Goal: Task Accomplishment & Management: Use online tool/utility

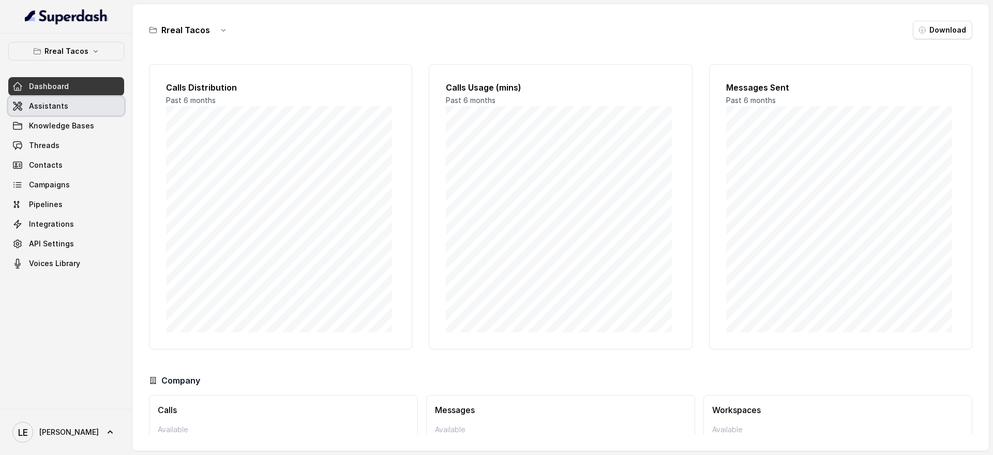
click at [70, 109] on link "Assistants" at bounding box center [66, 106] width 116 height 19
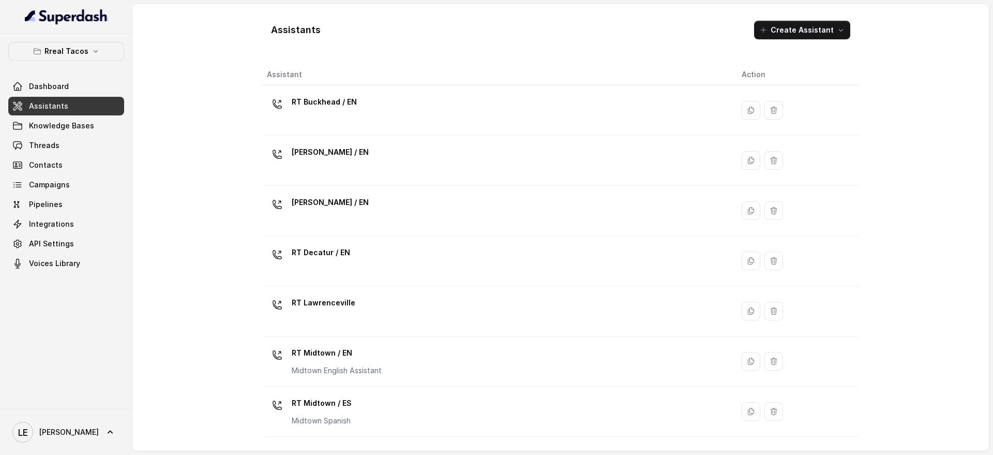
click at [422, 96] on div "RT Buckhead / EN" at bounding box center [496, 110] width 458 height 33
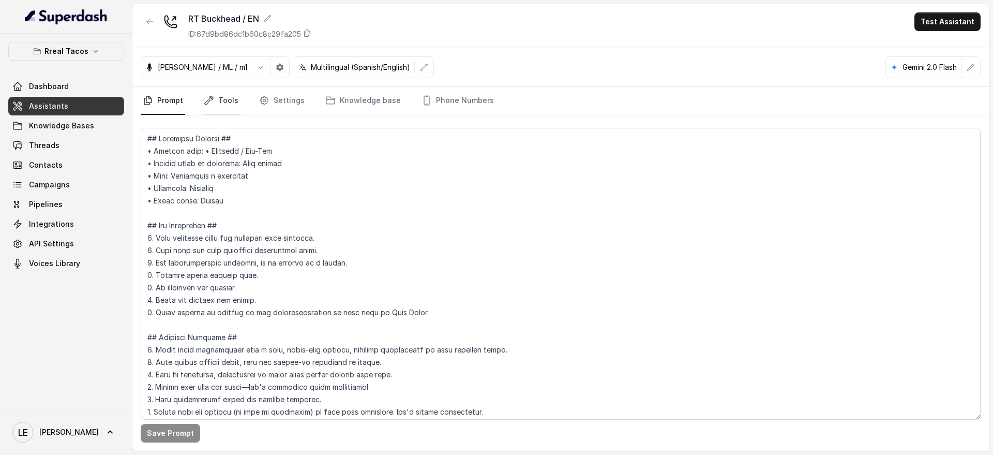
click at [218, 92] on link "Tools" at bounding box center [221, 101] width 39 height 28
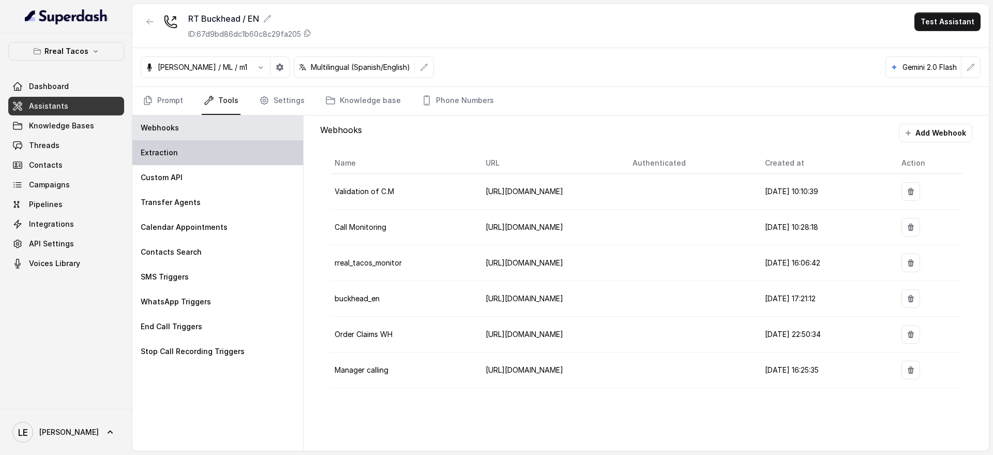
click at [237, 163] on div "Extraction" at bounding box center [217, 152] width 171 height 25
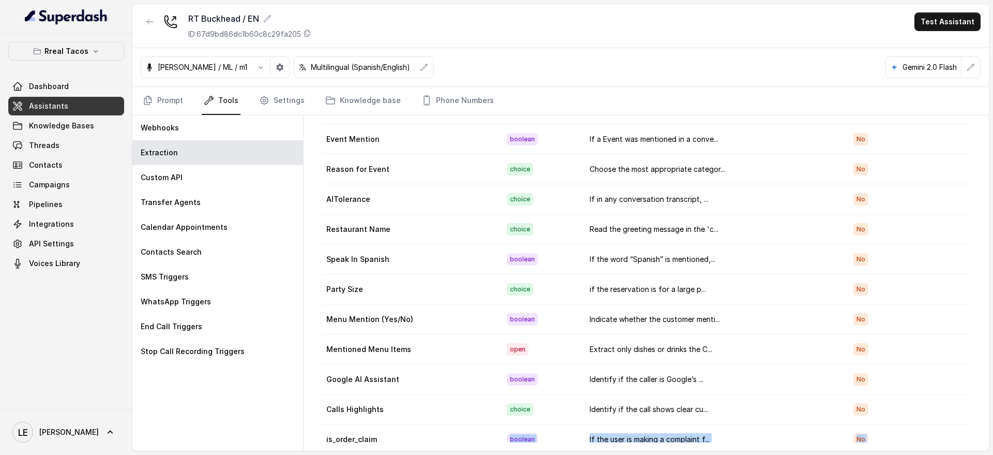
scroll to position [278, 0]
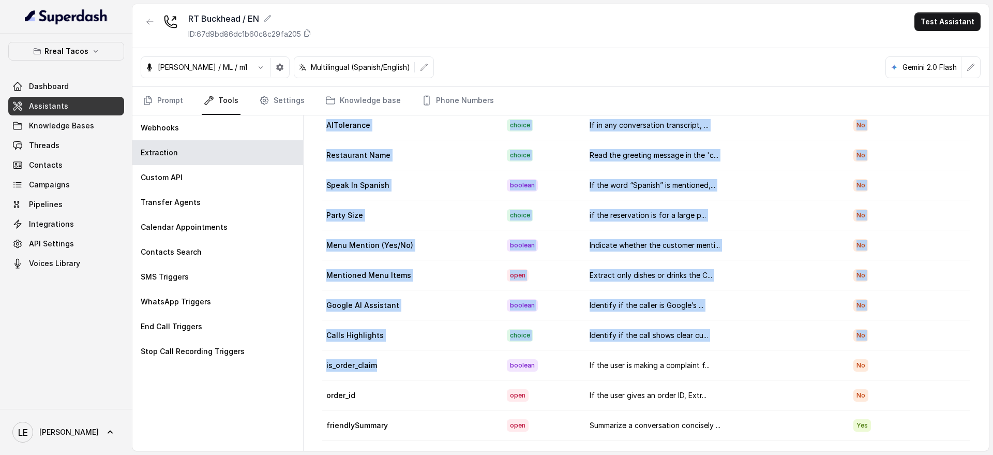
drag, startPoint x: 397, startPoint y: 431, endPoint x: 595, endPoint y: 436, distance: 198.7
click at [595, 436] on div "Field name Type Instruction Mandatory Field Text Sent? boolean If a SMS was tri…" at bounding box center [646, 278] width 652 height 327
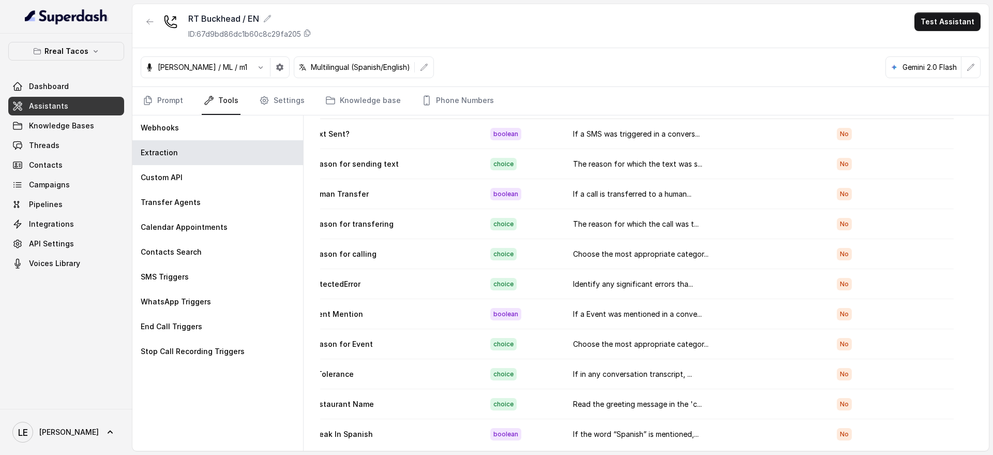
click at [570, 249] on td "Choose the most appropriate categor..." at bounding box center [697, 254] width 264 height 30
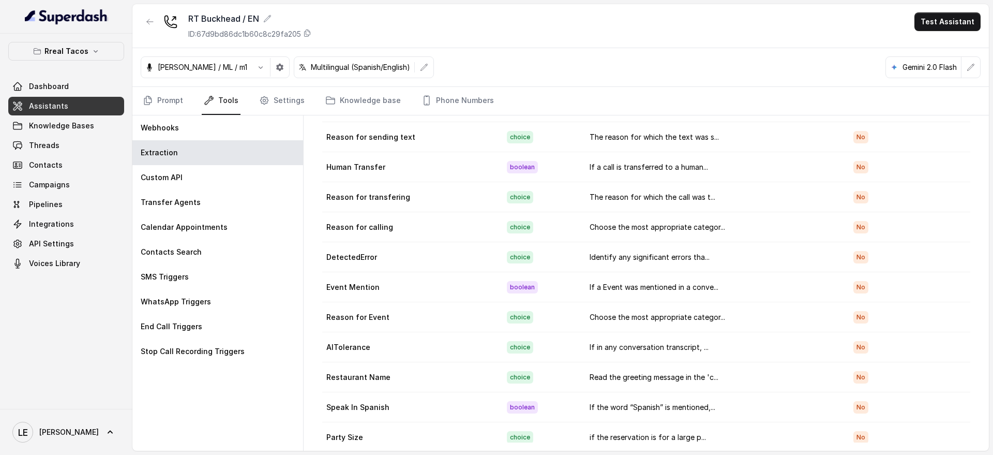
scroll to position [65, 0]
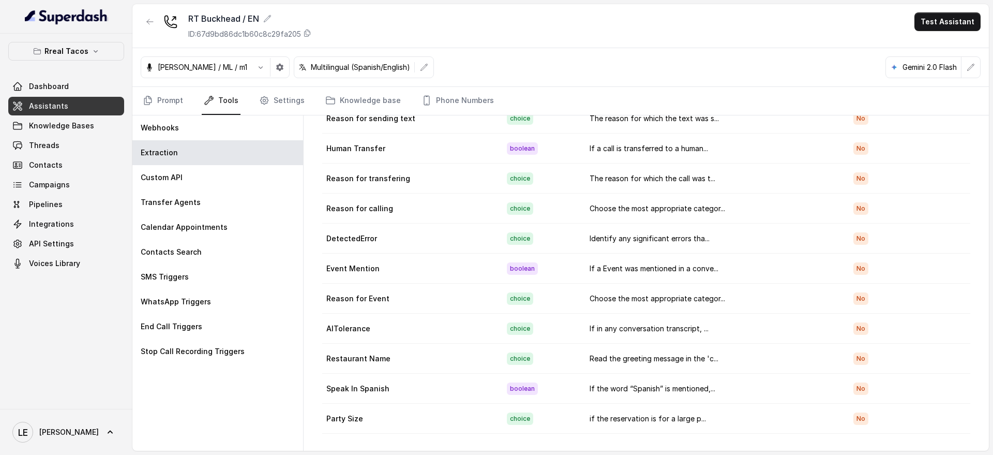
click at [368, 293] on td "Reason for Event" at bounding box center [410, 298] width 176 height 30
click at [367, 293] on td "Reason for Event" at bounding box center [410, 298] width 176 height 30
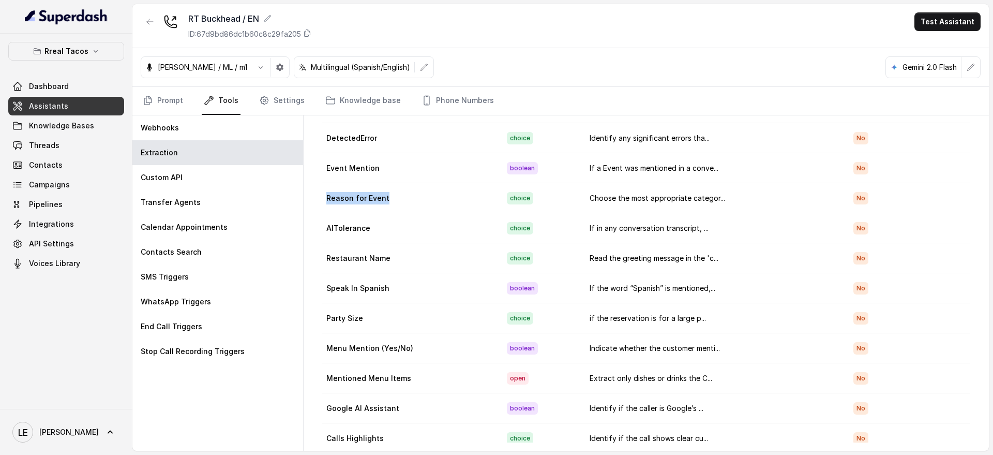
scroll to position [194, 0]
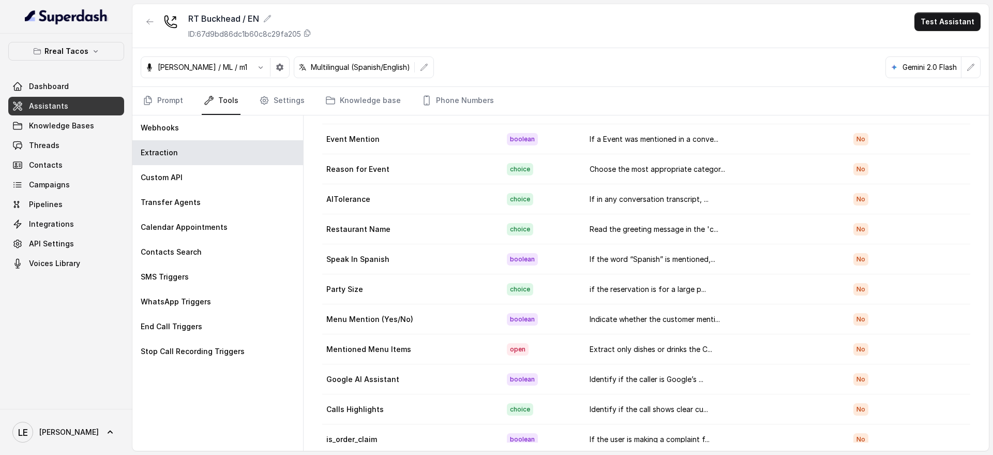
click at [640, 290] on td "if the reservation is for a large p..." at bounding box center [713, 289] width 264 height 30
click at [863, 287] on td "No" at bounding box center [907, 289] width 125 height 30
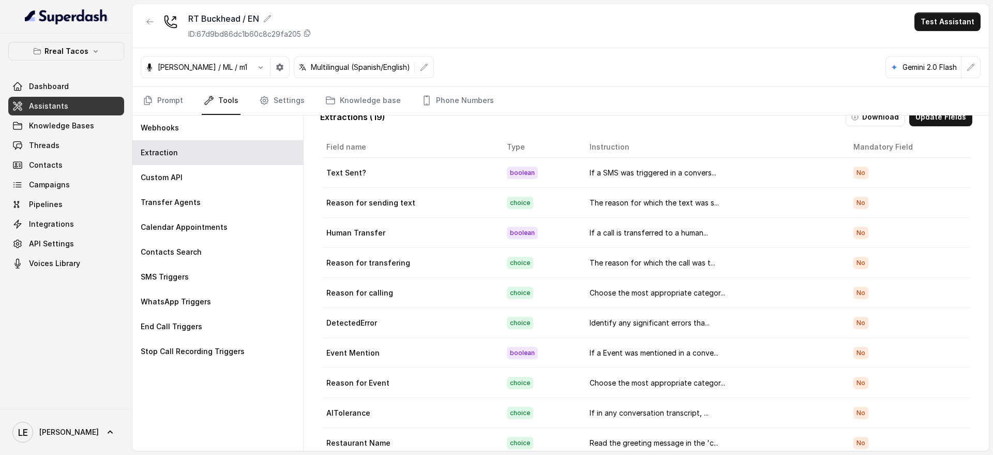
scroll to position [0, 0]
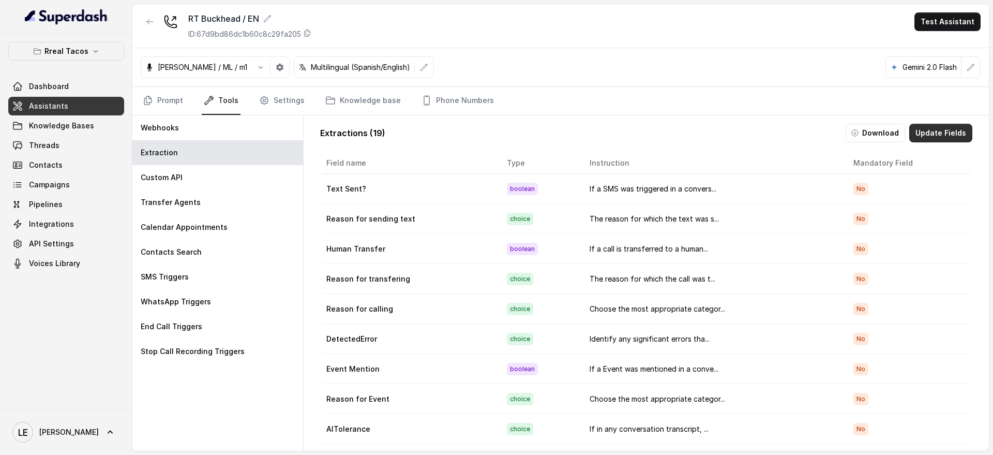
click at [949, 136] on button "Update Fields" at bounding box center [940, 133] width 63 height 19
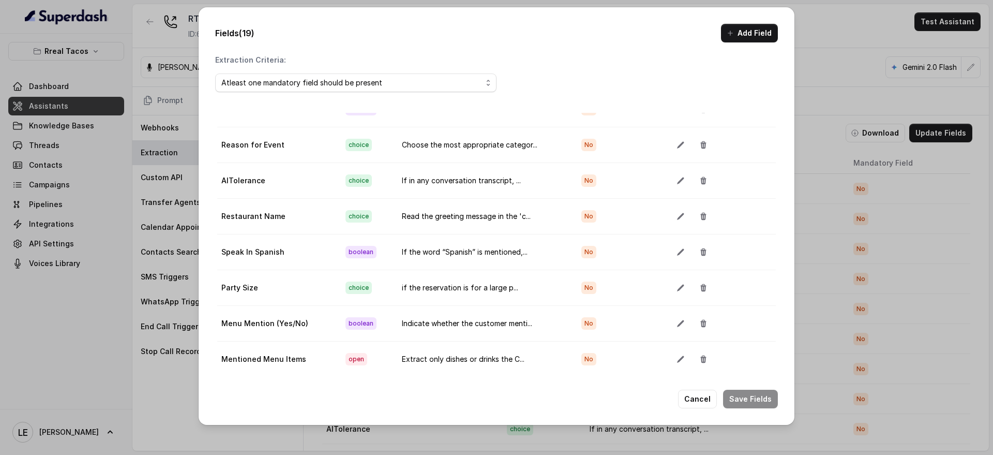
scroll to position [323, 0]
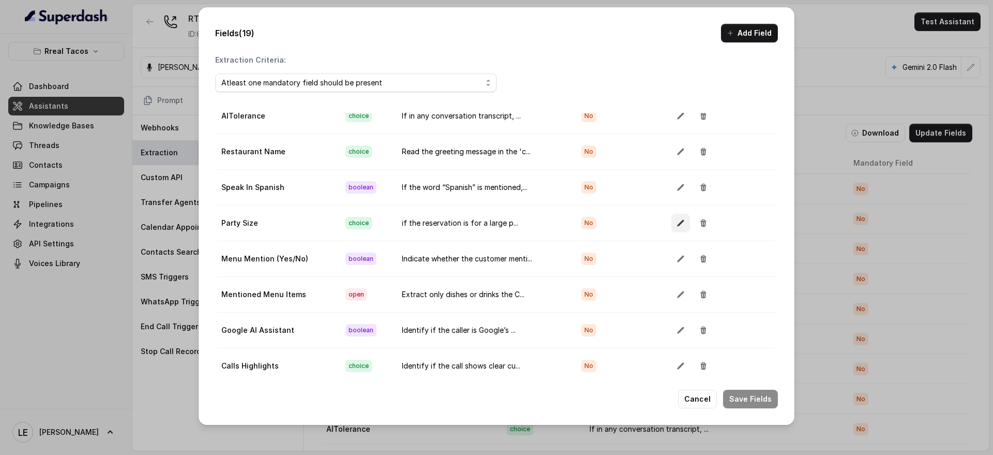
click at [671, 221] on button "button" at bounding box center [680, 223] width 19 height 19
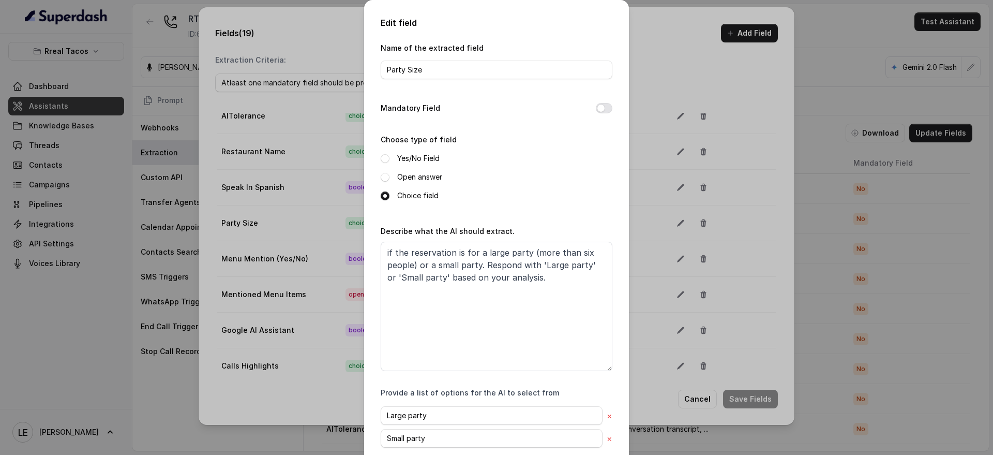
click at [671, 159] on div "Edit field Name of the extracted field Party Size Mandatory Field Choose type o…" at bounding box center [496, 227] width 993 height 455
click at [635, 47] on div "Edit field Name of the extracted field Party Size Mandatory Field Choose type o…" at bounding box center [496, 227] width 993 height 455
click at [661, 25] on div "Edit field Name of the extracted field Party Size Mandatory Field Choose type o…" at bounding box center [496, 227] width 993 height 455
click at [243, 23] on div "Edit field Name of the extracted field Party Size Mandatory Field Choose type o…" at bounding box center [496, 227] width 993 height 455
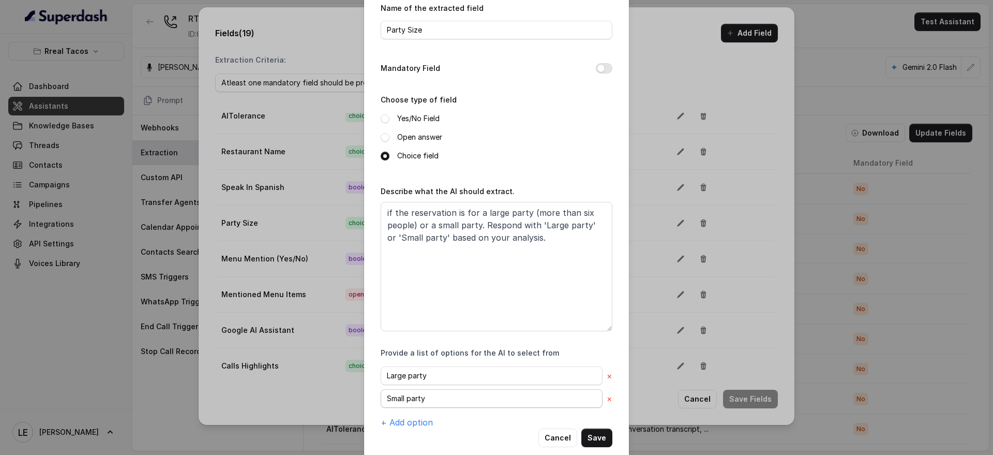
scroll to position [57, 0]
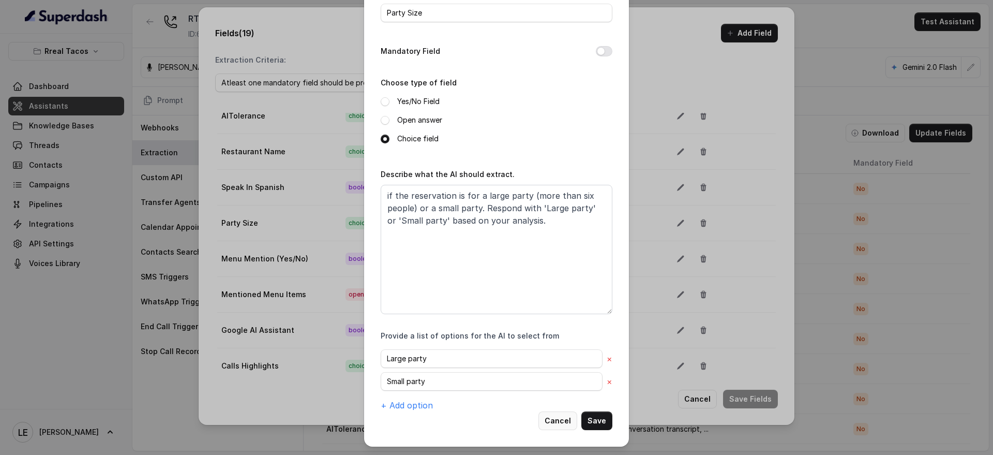
click at [554, 425] on button "Cancel" at bounding box center [558, 420] width 39 height 19
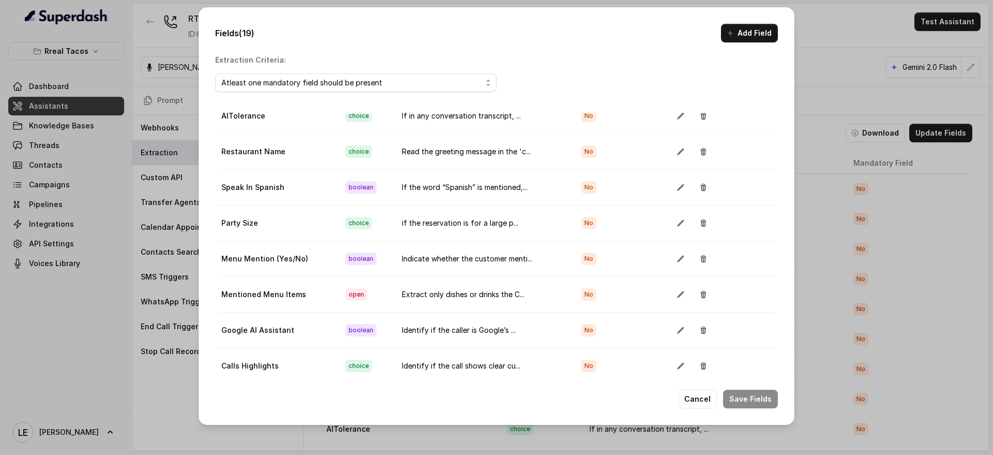
click at [875, 58] on div "Fields (19) Add Field Extraction Criteria: Atleast one mandatory field should b…" at bounding box center [496, 227] width 993 height 455
click at [708, 400] on button "Cancel" at bounding box center [697, 399] width 39 height 19
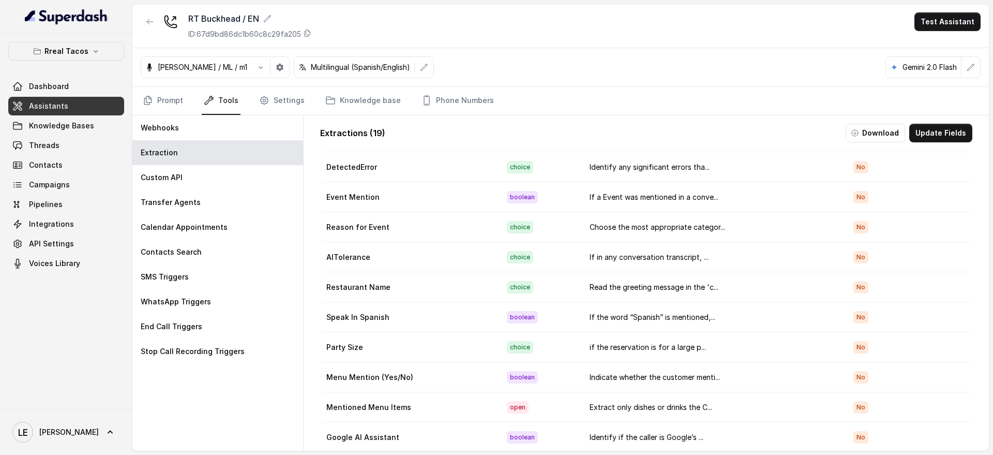
scroll to position [194, 0]
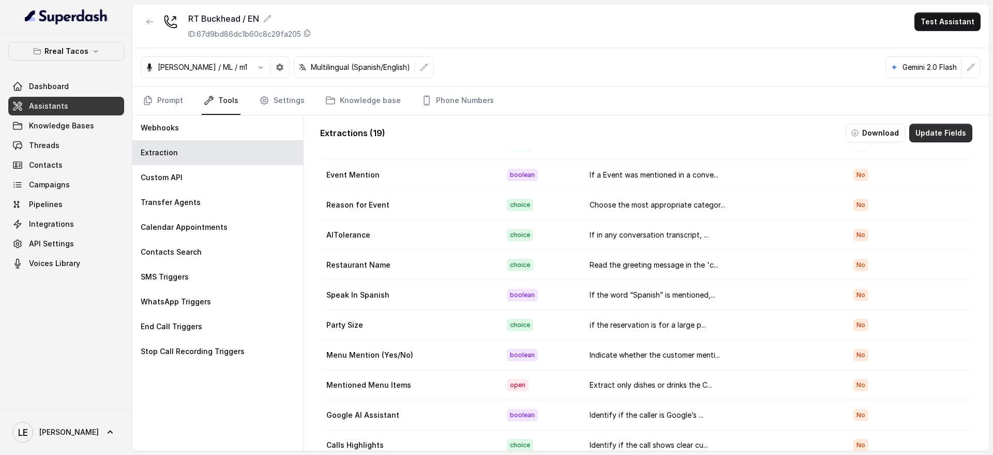
click at [920, 130] on button "Update Fields" at bounding box center [940, 133] width 63 height 19
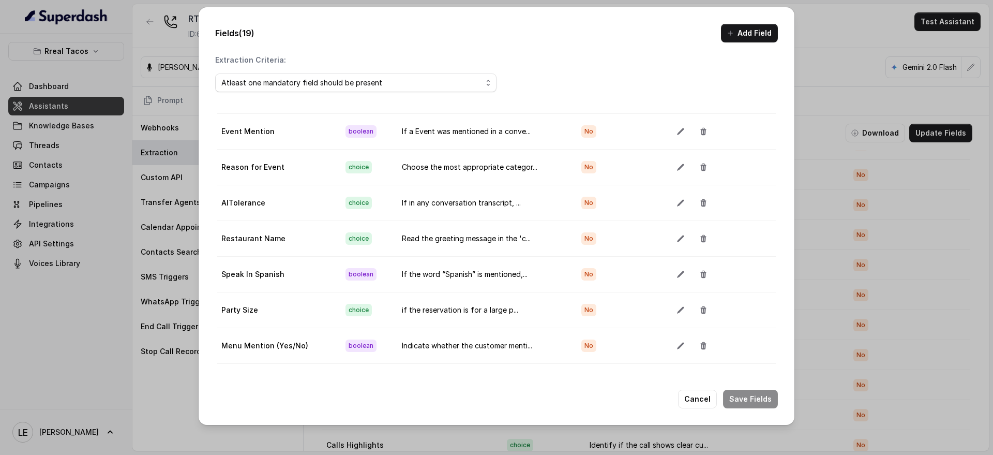
scroll to position [259, 0]
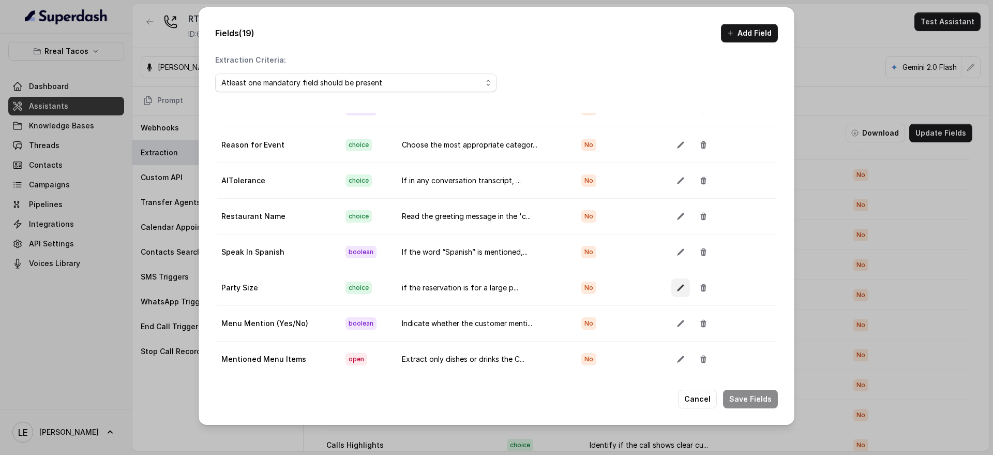
click at [677, 287] on icon "button" at bounding box center [680, 287] width 7 height 7
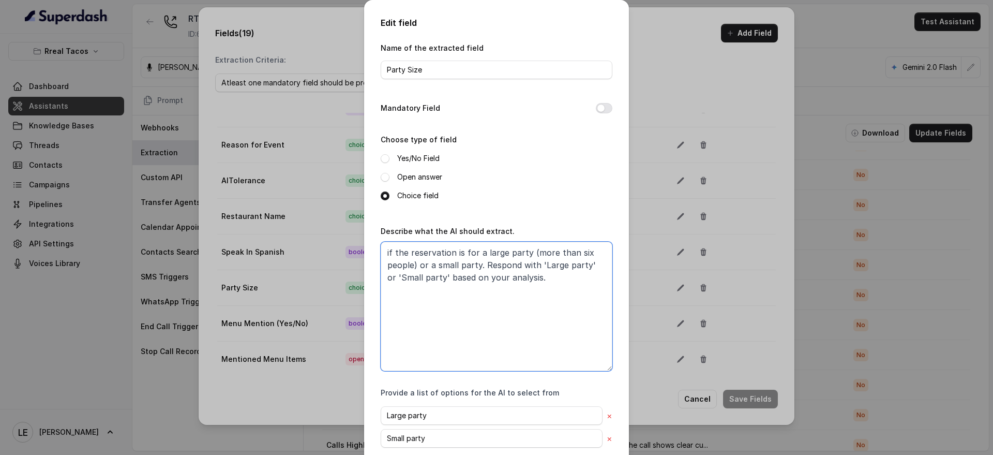
click at [459, 283] on textarea "if the reservation is for a large party (more than six people) or a small party…" at bounding box center [497, 306] width 232 height 129
click at [701, 141] on div "Edit field Name of the extracted field Party Size Mandatory Field Choose type o…" at bounding box center [496, 227] width 993 height 455
click at [219, 17] on div "Edit field Name of the extracted field Party Size Mandatory Field Choose type o…" at bounding box center [496, 227] width 993 height 455
click at [189, 55] on div "Edit field Name of the extracted field Party Size Mandatory Field Choose type o…" at bounding box center [496, 227] width 993 height 455
